Goal: Information Seeking & Learning: Learn about a topic

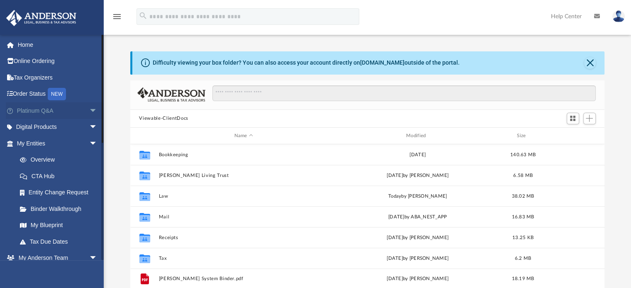
scroll to position [182, 468]
click at [36, 144] on link "My Entities arrow_drop_down" at bounding box center [58, 143] width 104 height 17
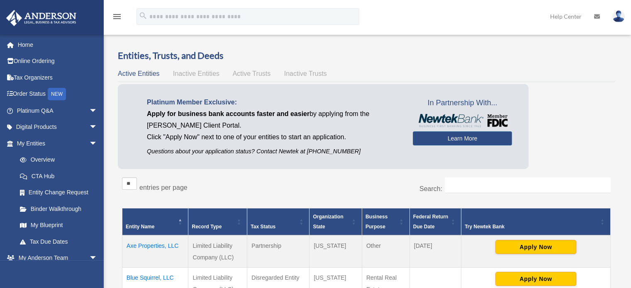
scroll to position [66, 0]
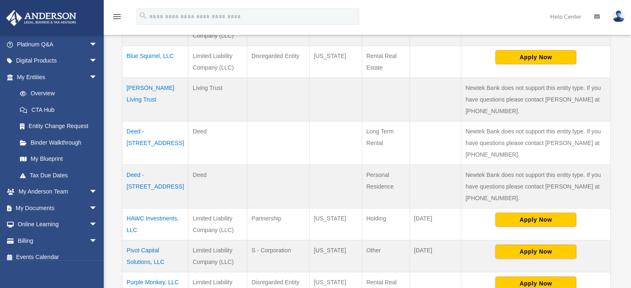
scroll to position [232, 0]
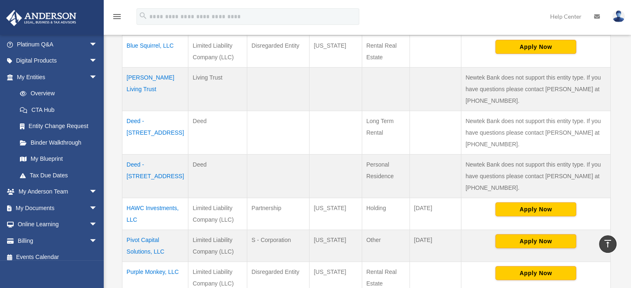
click at [138, 213] on td "HAWC Investments, LLC" at bounding box center [155, 214] width 66 height 32
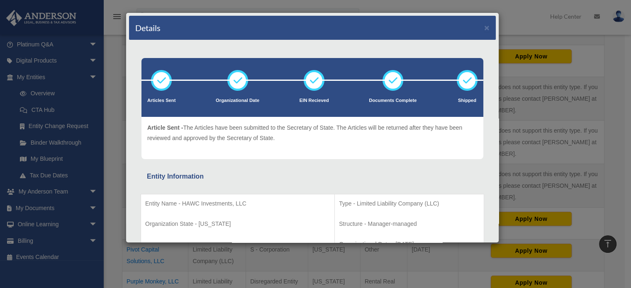
click at [312, 184] on div "Entity Name - HAWC Investments, LLC Organization State - [US_STATE] Type - Limi…" at bounding box center [312, 260] width 343 height 157
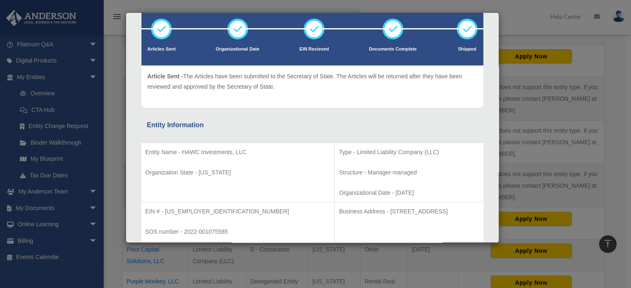
scroll to position [66, 0]
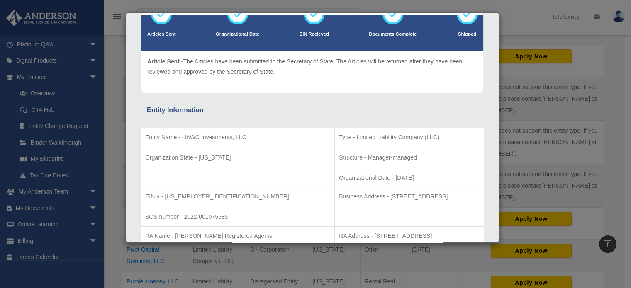
click at [177, 260] on div "Details × Articles Sent Organizational Date" at bounding box center [315, 144] width 631 height 288
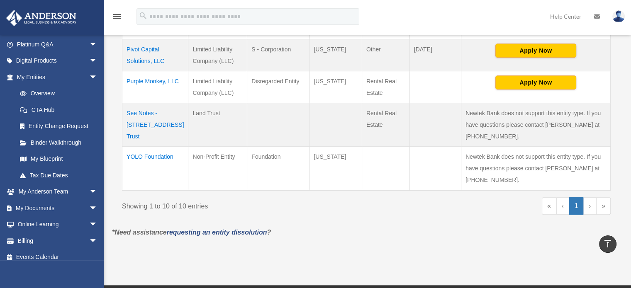
scroll to position [424, 0]
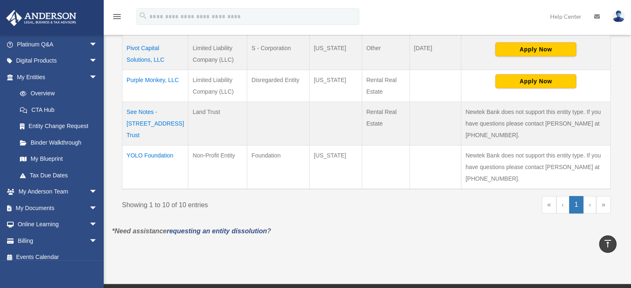
click at [136, 151] on td "YOLO Foundation" at bounding box center [155, 167] width 66 height 44
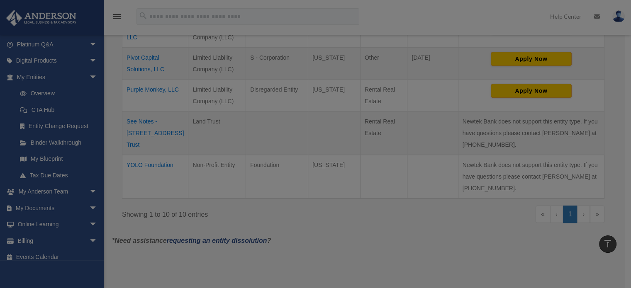
scroll to position [0, 0]
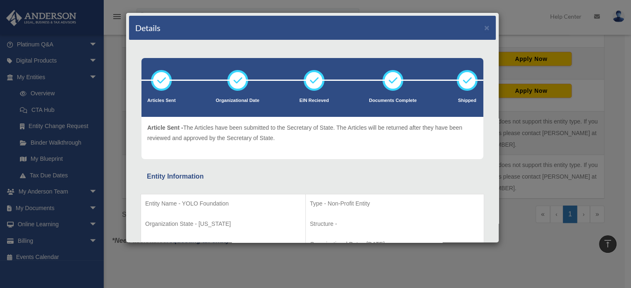
click at [452, 197] on td "Type - Non-Profit Entity Structure - Organizational Date - [DATE]" at bounding box center [394, 224] width 178 height 60
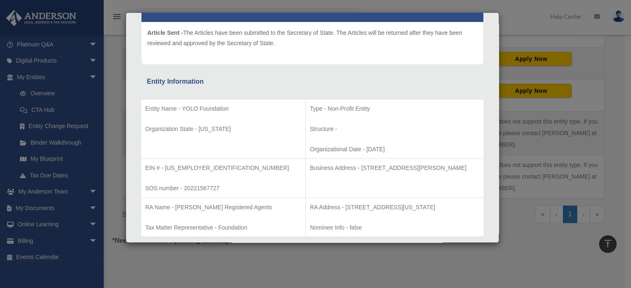
scroll to position [116, 0]
